Goal: Task Accomplishment & Management: Manage account settings

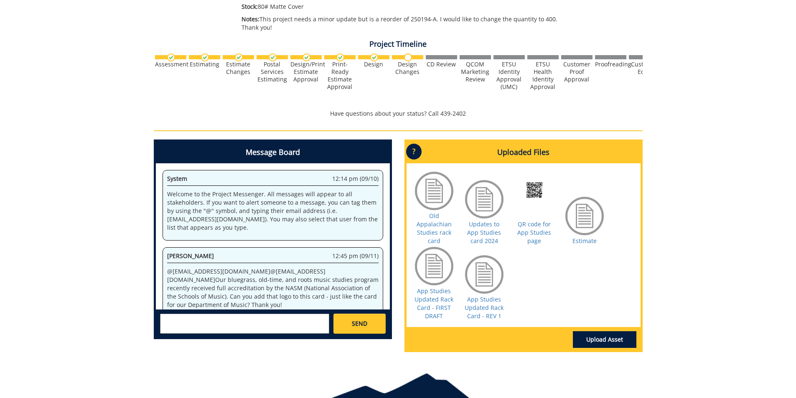
scroll to position [38944, 0]
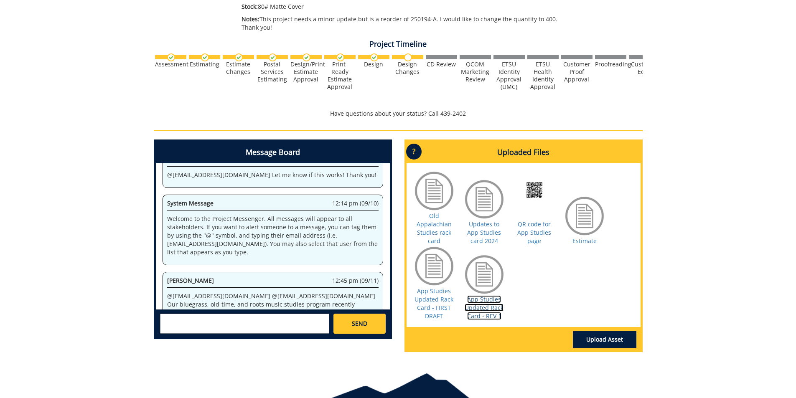
click at [488, 307] on link "App Studies Updated Rack Card - REV 1" at bounding box center [484, 307] width 39 height 25
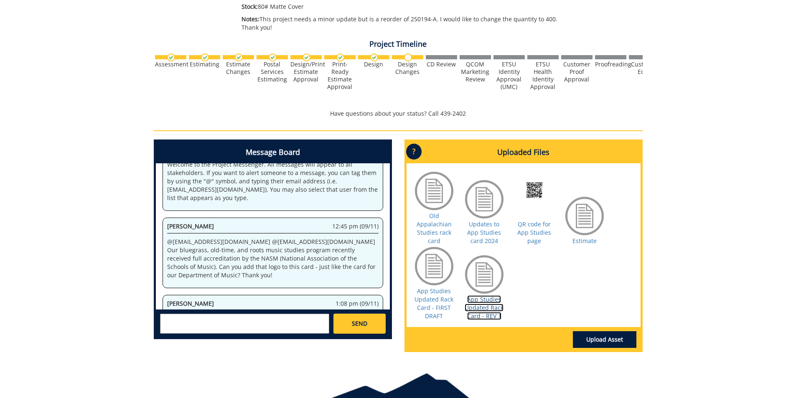
scroll to position [39905, 0]
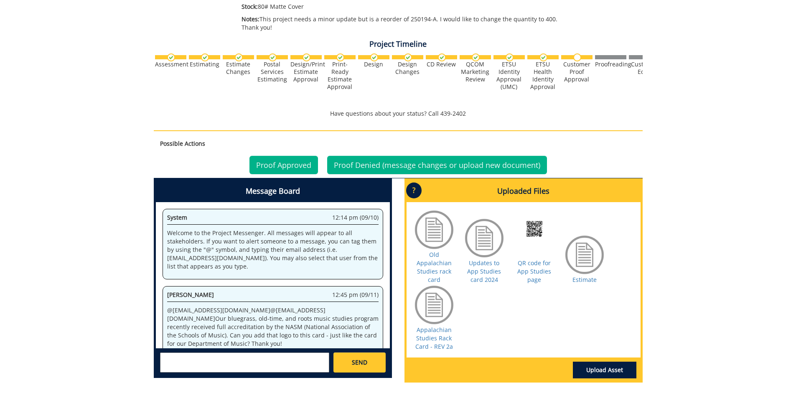
scroll to position [320, 0]
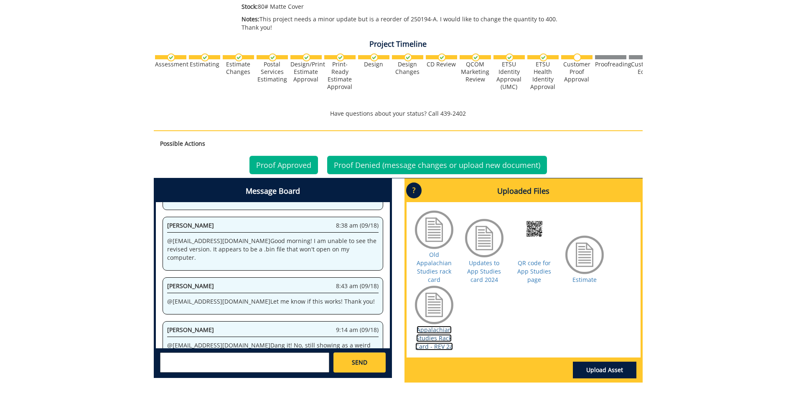
click at [429, 338] on link "Appalachian Studies Rack Card - REV 2a" at bounding box center [434, 338] width 38 height 25
click at [428, 336] on link "Appalachian Studies Rack Card - REV 2a" at bounding box center [434, 338] width 38 height 25
click at [197, 364] on textarea at bounding box center [244, 363] width 169 height 20
click at [281, 367] on textarea "@[EMAIL_ADDRESS][DOMAIN_NAME] I can see it now! Thank you. Can we change "Degre…" at bounding box center [244, 363] width 169 height 20
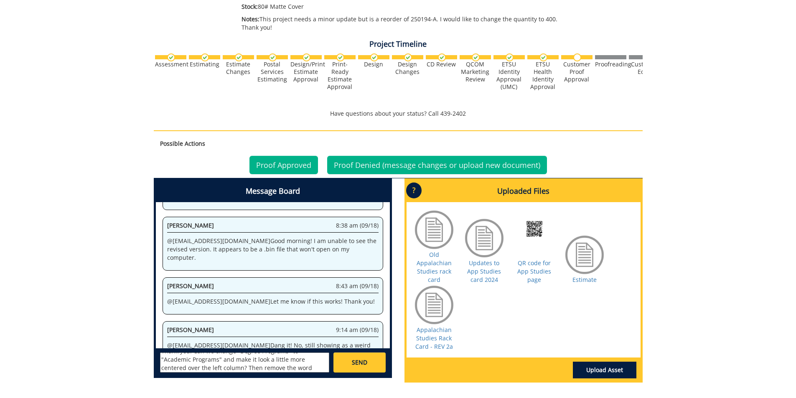
scroll to position [23, 0]
click at [298, 368] on textarea "@[EMAIL_ADDRESS][DOMAIN_NAME] I can see it now! Thank you. Can we change "Degre…" at bounding box center [244, 363] width 169 height 20
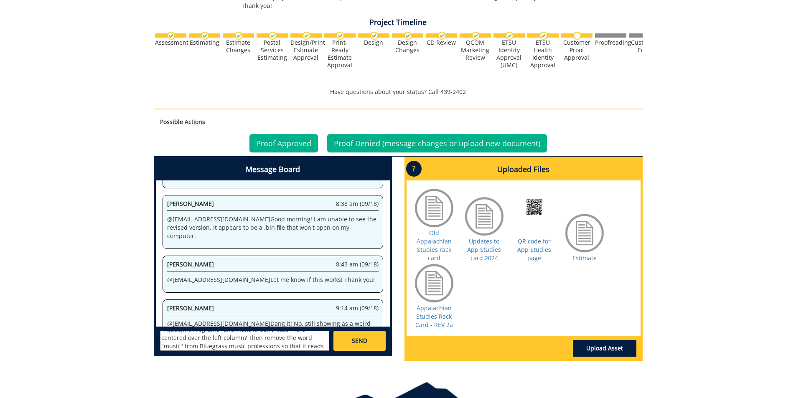
scroll to position [280, 0]
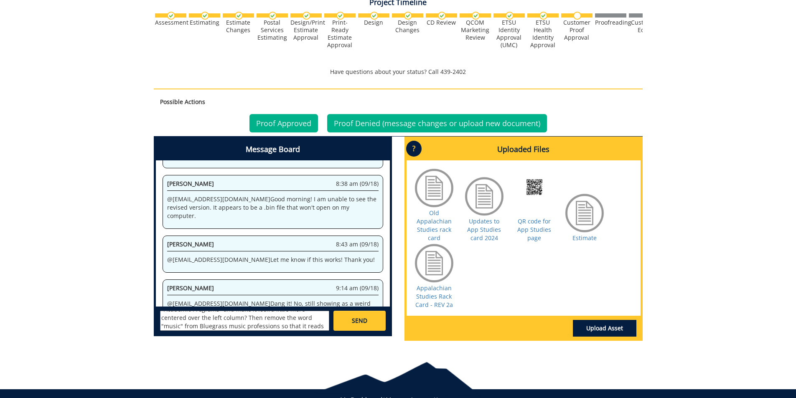
click at [196, 328] on textarea "@[EMAIL_ADDRESS][DOMAIN_NAME] I can see it now! Thank you. Can we change "Degre…" at bounding box center [244, 321] width 169 height 20
click at [300, 326] on textarea "@[EMAIL_ADDRESS][DOMAIN_NAME] I can see it now! Thank you. Can we change "Degre…" at bounding box center [244, 321] width 169 height 20
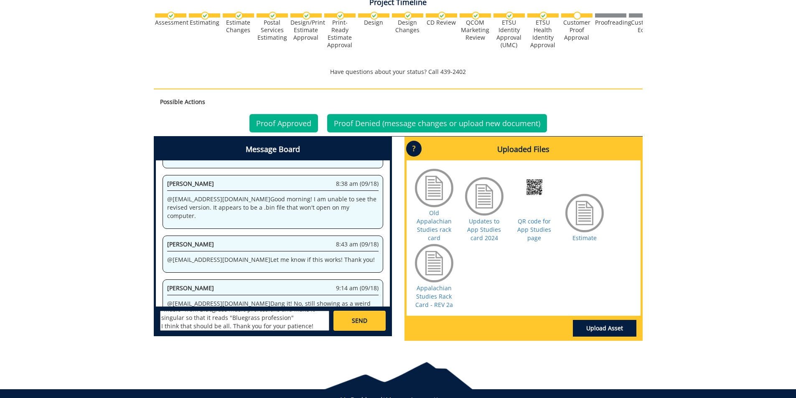
type textarea "@[EMAIL_ADDRESS][DOMAIN_NAME] I can see it now! Thank you. Can we change "Degre…"
click at [363, 317] on span "SEND" at bounding box center [359, 321] width 15 height 8
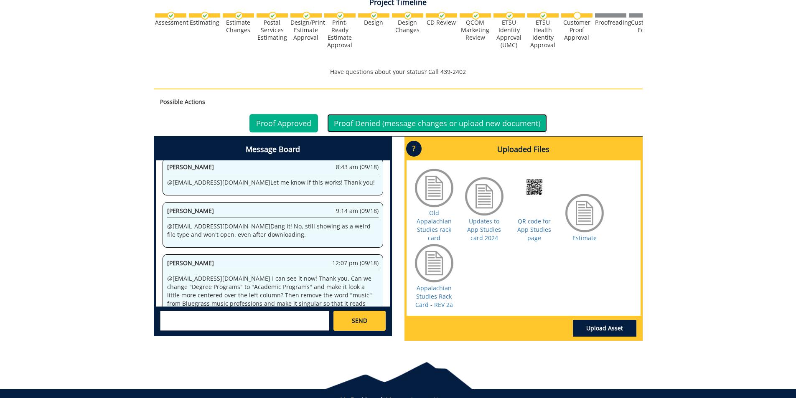
click at [364, 124] on link "Proof Denied (message changes or upload new document)" at bounding box center [437, 123] width 220 height 18
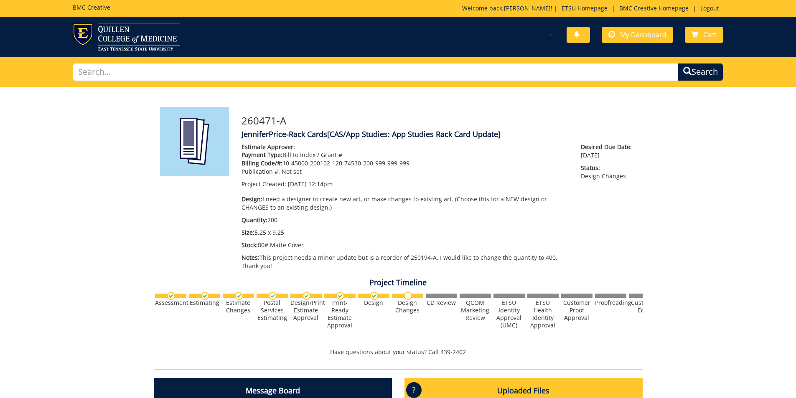
scroll to position [397, 0]
click at [615, 37] on span at bounding box center [611, 34] width 7 height 7
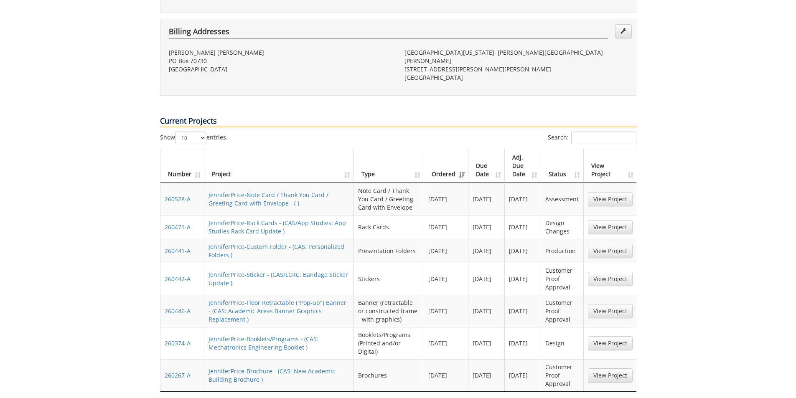
scroll to position [293, 0]
click at [608, 270] on link "View Project" at bounding box center [610, 277] width 45 height 14
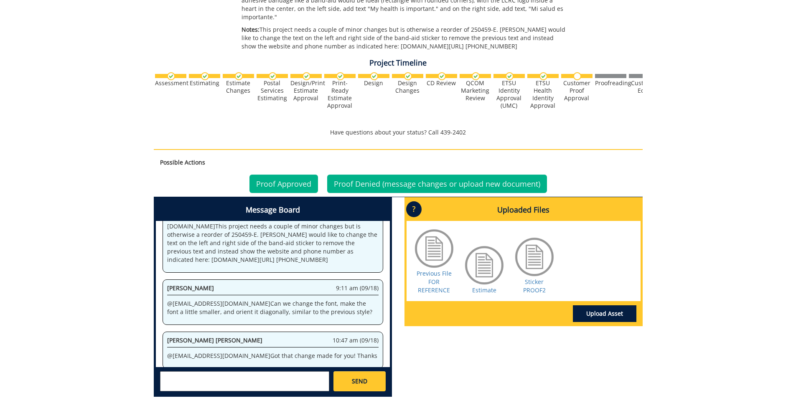
scroll to position [251, 0]
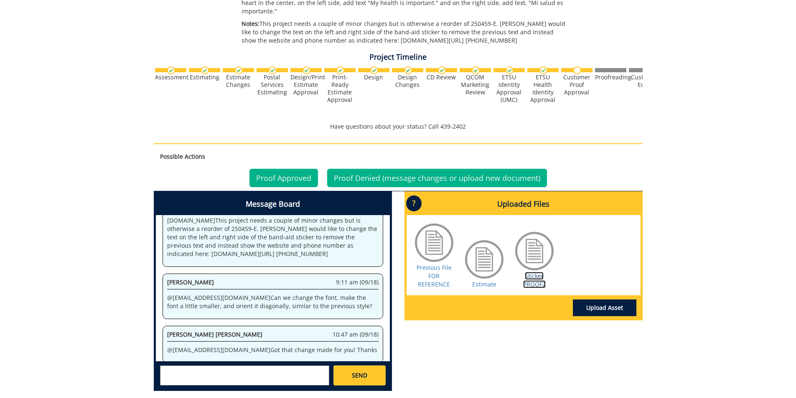
click at [536, 273] on link "Sticker PROOF2" at bounding box center [534, 280] width 23 height 16
click at [254, 367] on textarea at bounding box center [244, 376] width 169 height 20
type textarea "@[EMAIL_ADDRESS][DOMAIN_NAME] Thank you! It looks great."
click at [352, 366] on link "SEND" at bounding box center [359, 376] width 52 height 20
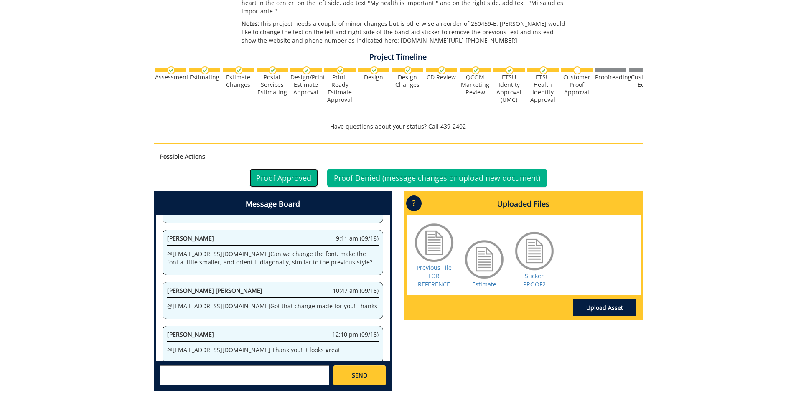
click at [289, 171] on link "Proof Approved" at bounding box center [283, 178] width 69 height 18
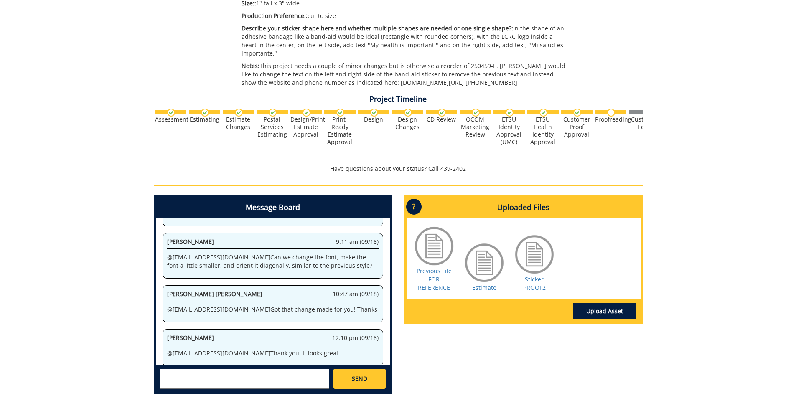
scroll to position [209, 0]
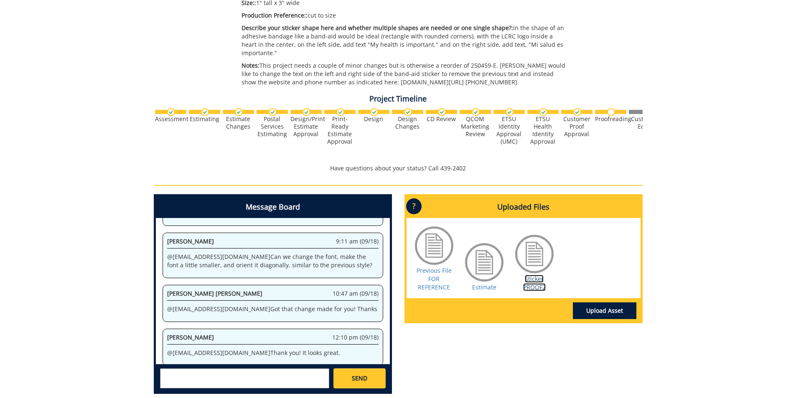
click at [527, 275] on link "Sticker PROOF2" at bounding box center [534, 283] width 23 height 16
click at [269, 369] on textarea at bounding box center [244, 379] width 169 height 20
click at [182, 373] on textarea "@[EMAIL_ADDRESS][DOMAIN_NAME] Can you double check that the web adress works fo…" at bounding box center [244, 379] width 169 height 20
type textarea "@[EMAIL_ADDRESS][DOMAIN_NAME] Can you double check that the web address works f…"
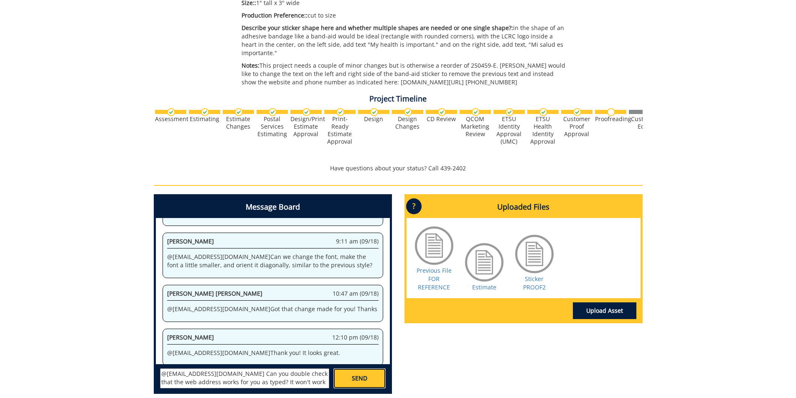
click at [357, 374] on span "SEND" at bounding box center [359, 378] width 15 height 8
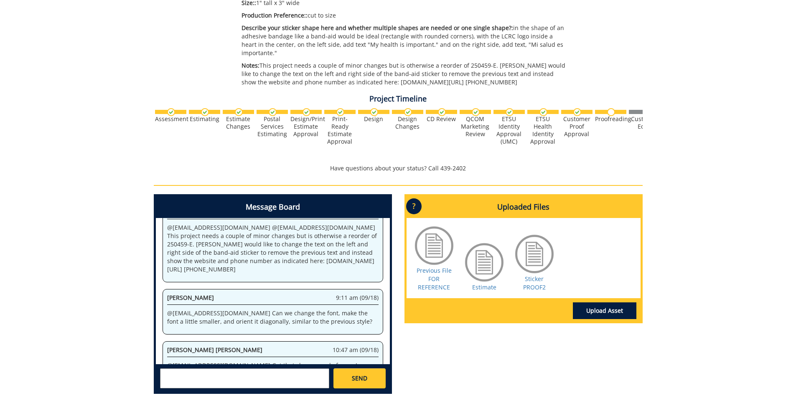
scroll to position [19396, 0]
